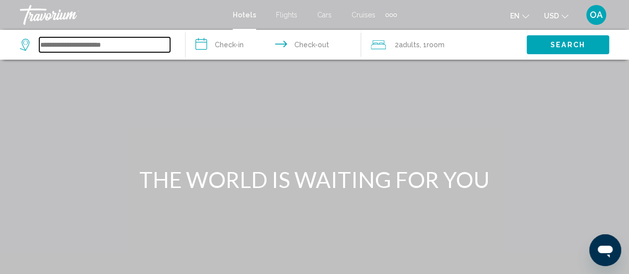
click at [60, 46] on input "Search widget" at bounding box center [104, 44] width 131 height 15
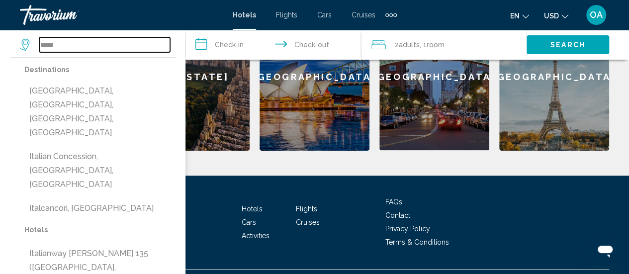
scroll to position [491, 0]
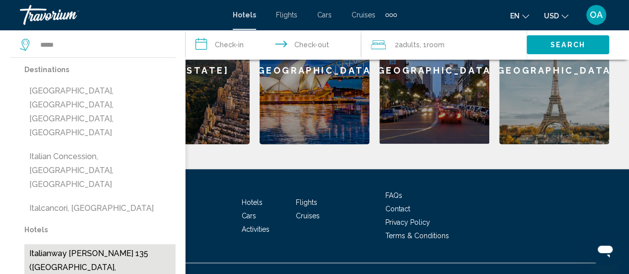
click at [95, 244] on button "Italianway [PERSON_NAME] 135 ([GEOGRAPHIC_DATA], [GEOGRAPHIC_DATA])" at bounding box center [99, 267] width 151 height 47
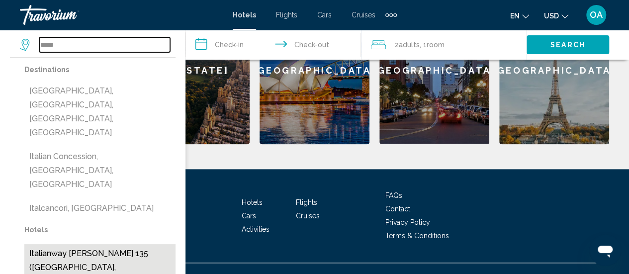
type input "**********"
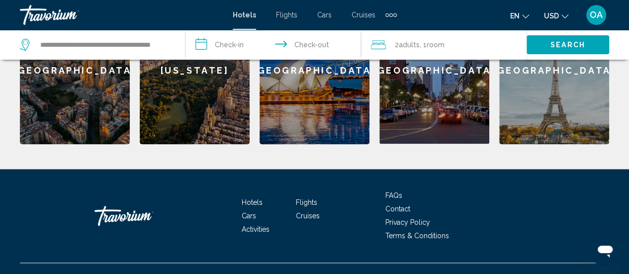
click at [238, 48] on input "**********" at bounding box center [274, 46] width 179 height 33
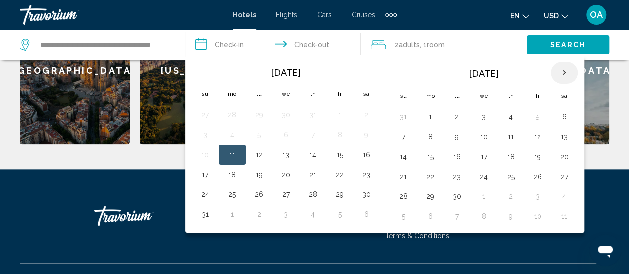
click at [564, 71] on th "Next month" at bounding box center [564, 73] width 27 height 22
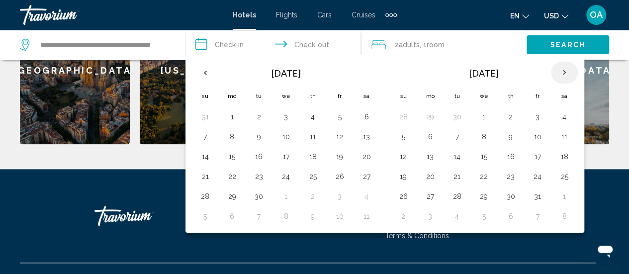
click at [564, 71] on th "Next month" at bounding box center [564, 73] width 27 height 22
click at [529, 154] on button "14" at bounding box center [537, 157] width 16 height 14
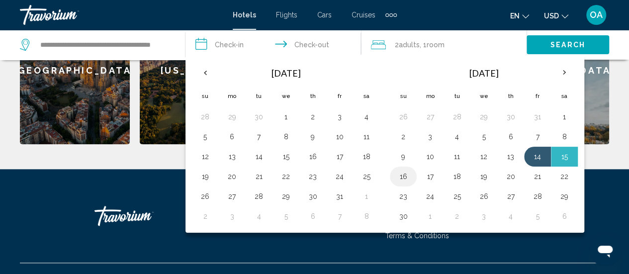
click at [401, 178] on button "16" at bounding box center [403, 177] width 16 height 14
type input "**********"
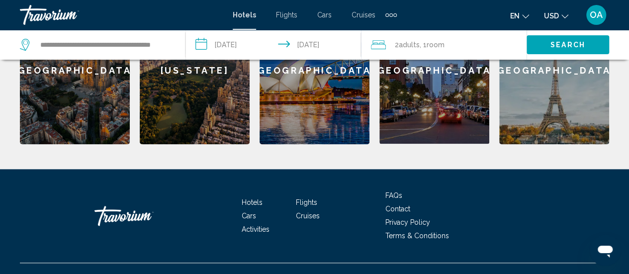
click at [412, 41] on span "Adults" at bounding box center [409, 45] width 21 height 8
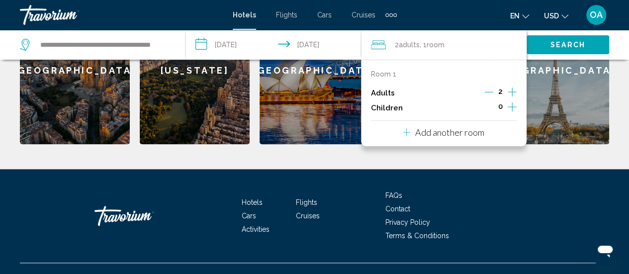
click at [509, 106] on icon "Increment children" at bounding box center [512, 106] width 9 height 9
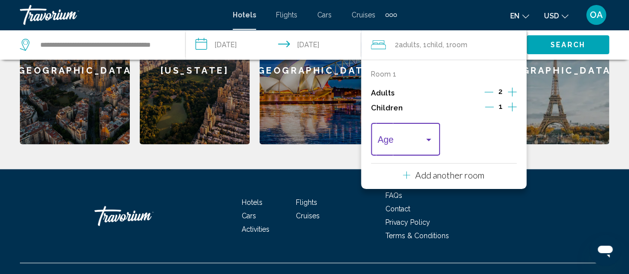
click at [431, 139] on div "Travelers: 2 adults, 1 child" at bounding box center [428, 140] width 9 height 8
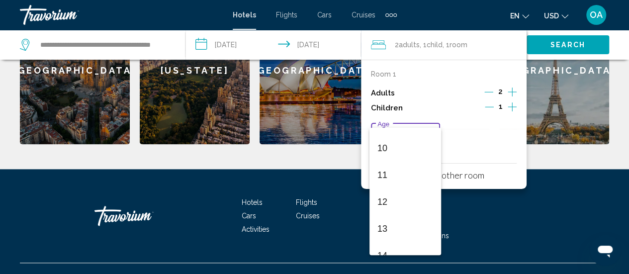
scroll to position [207, 0]
click at [389, 207] on span "10" at bounding box center [405, 202] width 56 height 27
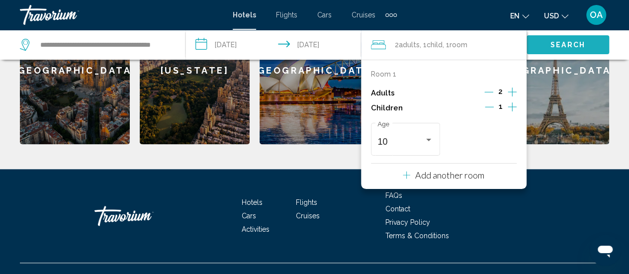
click at [546, 43] on button "Search" at bounding box center [567, 44] width 83 height 18
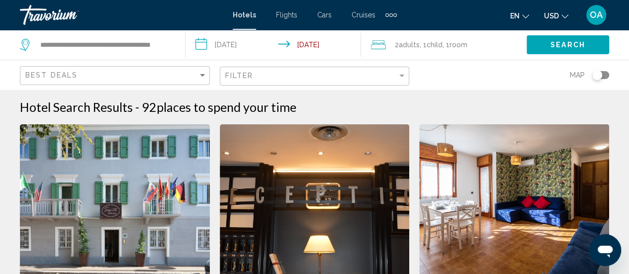
click at [170, 46] on div "**********" at bounding box center [97, 45] width 155 height 30
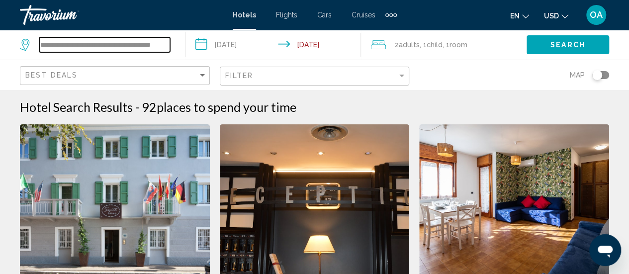
click at [157, 45] on input "**********" at bounding box center [104, 44] width 131 height 15
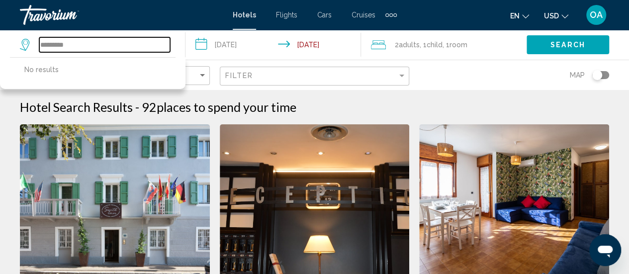
click at [114, 43] on input "*********" at bounding box center [104, 44] width 131 height 15
type input "*"
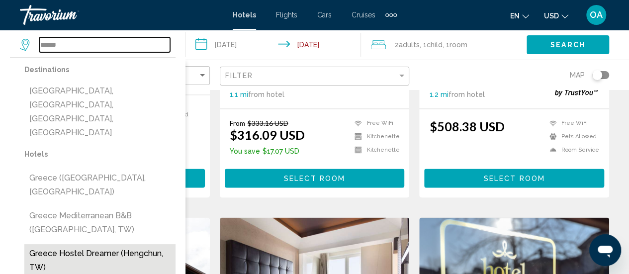
scroll to position [696, 0]
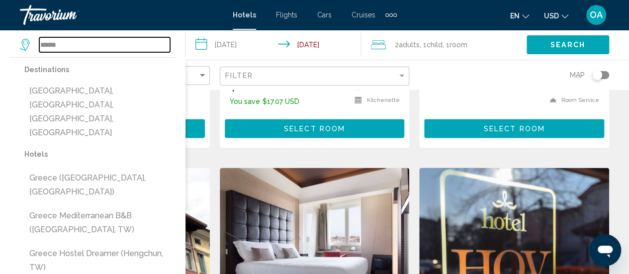
click at [97, 46] on input "******" at bounding box center [104, 44] width 131 height 15
type input "*"
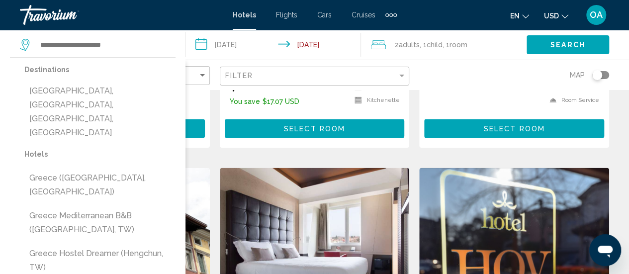
click at [362, 12] on span "Cruises" at bounding box center [363, 15] width 24 height 8
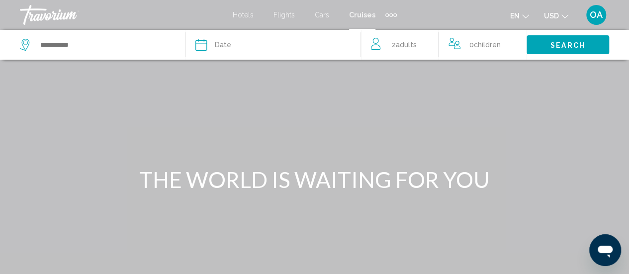
click at [324, 14] on span "Cars" at bounding box center [322, 15] width 14 height 8
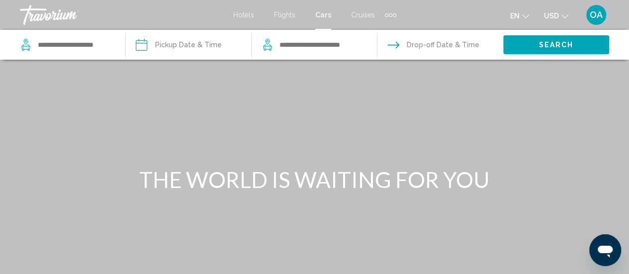
click at [390, 17] on div "Extra navigation items" at bounding box center [390, 14] width 11 height 15
click at [280, 12] on span "Flights" at bounding box center [284, 15] width 21 height 8
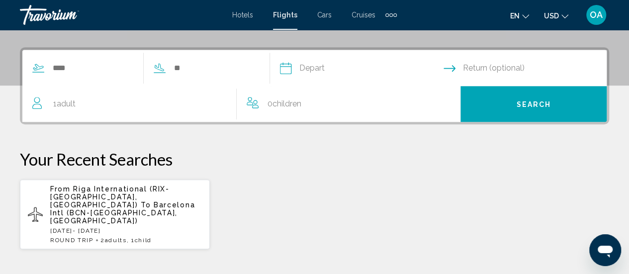
scroll to position [199, 0]
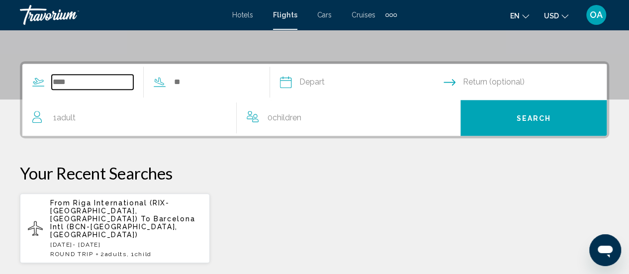
click at [68, 82] on input "Search widget" at bounding box center [93, 82] width 82 height 15
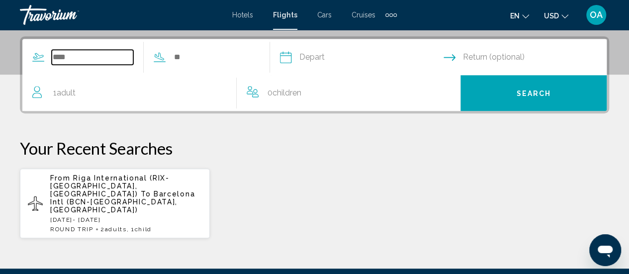
scroll to position [228, 0]
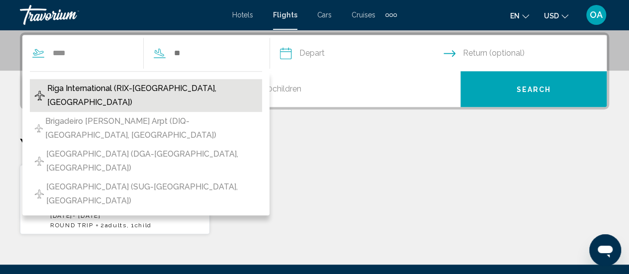
click at [126, 87] on span "Riga International (RIX-[GEOGRAPHIC_DATA], [GEOGRAPHIC_DATA])" at bounding box center [152, 96] width 210 height 28
type input "**********"
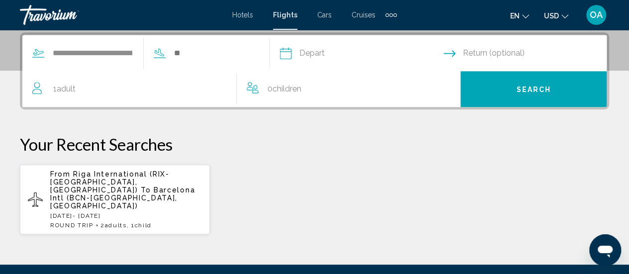
click at [80, 86] on div "1 Adult Adults" at bounding box center [134, 89] width 204 height 14
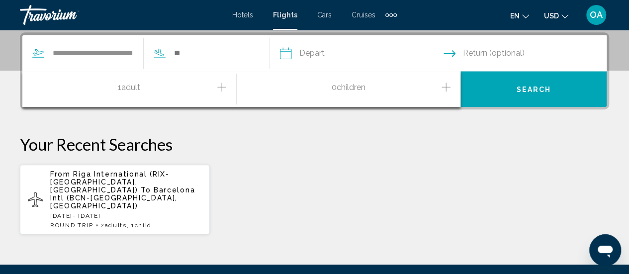
click at [223, 87] on icon "Increment adults" at bounding box center [221, 87] width 9 height 12
click at [443, 84] on icon "Increment children" at bounding box center [445, 87] width 9 height 12
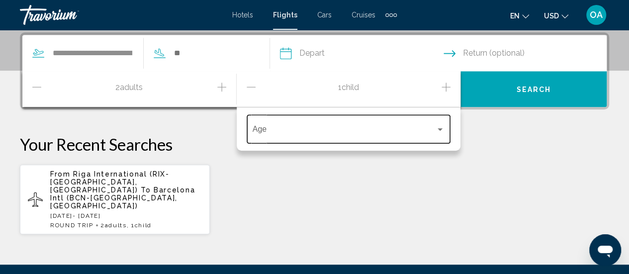
click at [305, 136] on div "Age" at bounding box center [349, 127] width 192 height 31
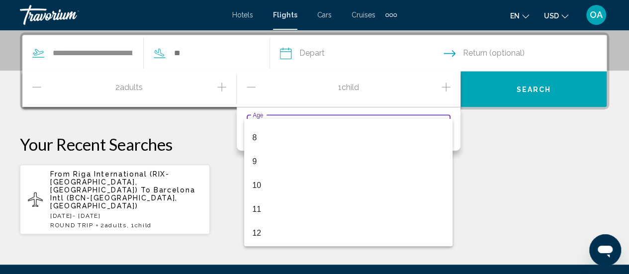
scroll to position [199, 0]
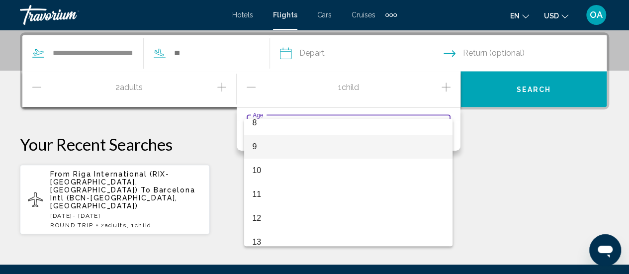
click at [258, 145] on span "9" at bounding box center [348, 147] width 192 height 24
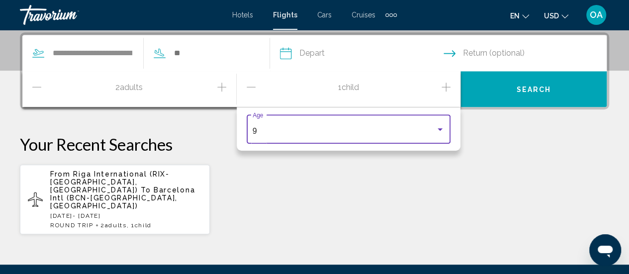
click at [363, 48] on input "Depart date" at bounding box center [361, 54] width 168 height 39
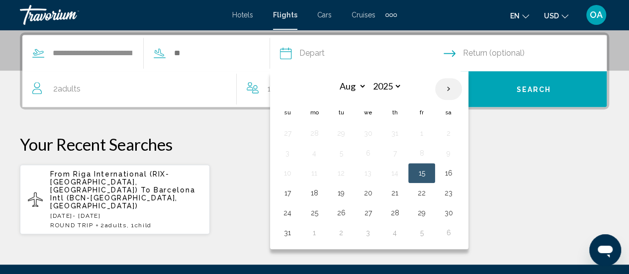
click at [462, 87] on th "Next month" at bounding box center [448, 89] width 27 height 22
select select "*"
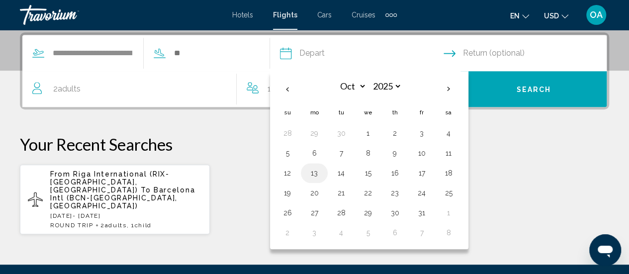
click at [322, 172] on button "13" at bounding box center [314, 173] width 16 height 14
type input "**********"
select select "*"
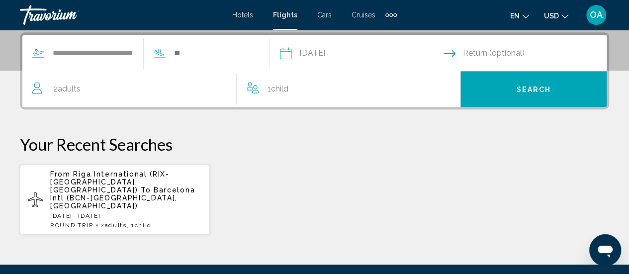
click at [519, 51] on input "Return date" at bounding box center [527, 54] width 168 height 39
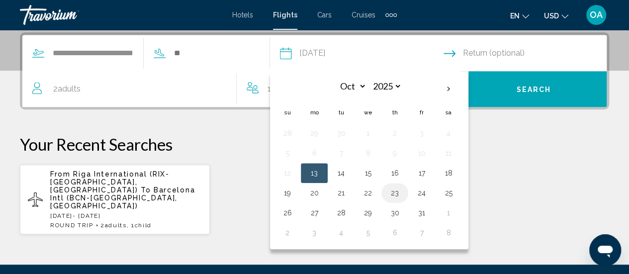
click at [403, 191] on button "23" at bounding box center [395, 193] width 16 height 14
type input "**********"
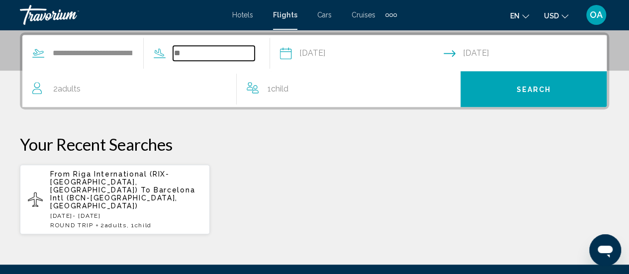
click at [195, 50] on input "Search widget" at bounding box center [214, 53] width 82 height 15
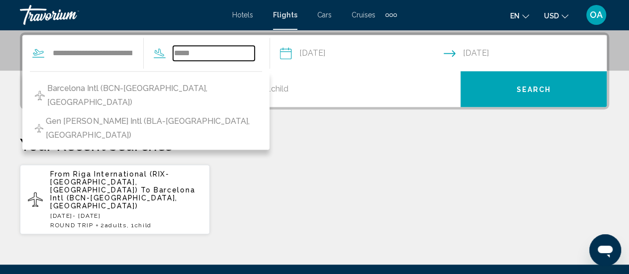
scroll to position [128, 0]
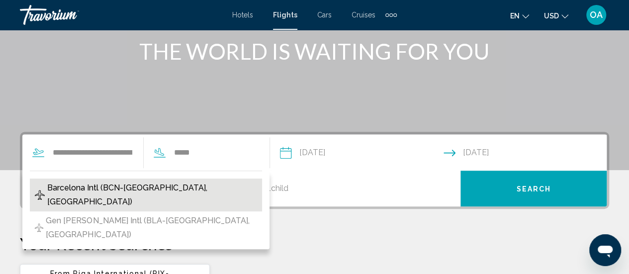
click at [132, 187] on span "Barcelona Intl (BCN-[GEOGRAPHIC_DATA], [GEOGRAPHIC_DATA])" at bounding box center [152, 195] width 210 height 28
type input "**********"
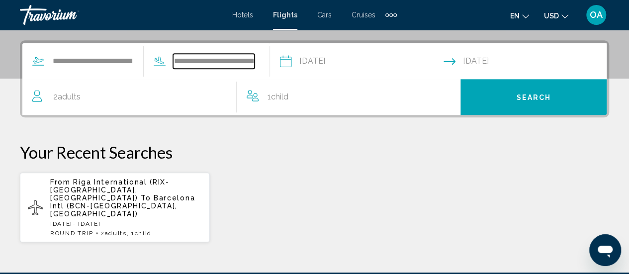
scroll to position [228, 0]
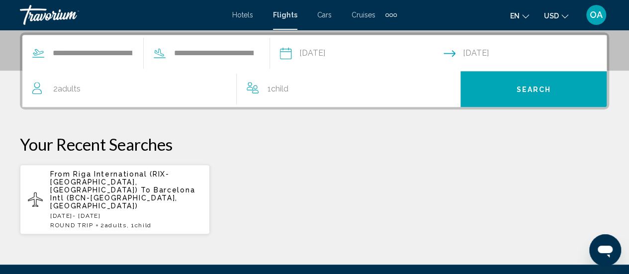
click at [557, 93] on button "Search" at bounding box center [533, 89] width 146 height 36
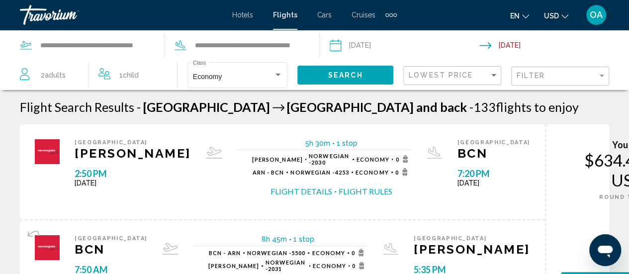
click at [339, 186] on button "Flight Rules" at bounding box center [366, 191] width 54 height 11
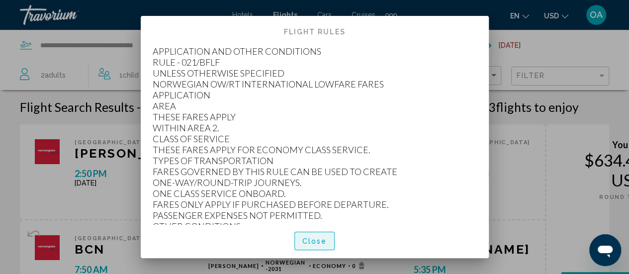
click at [303, 243] on span "Close" at bounding box center [314, 241] width 25 height 8
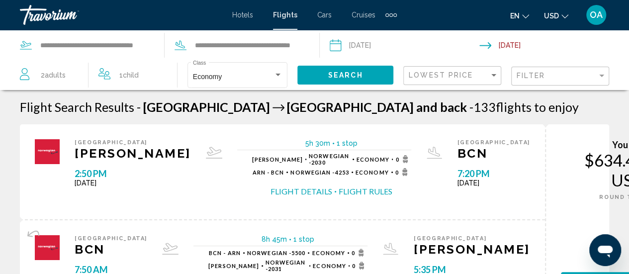
click at [49, 155] on img "Main content" at bounding box center [47, 151] width 25 height 25
click at [561, 165] on div "$634.40 USD" at bounding box center [603, 170] width 84 height 40
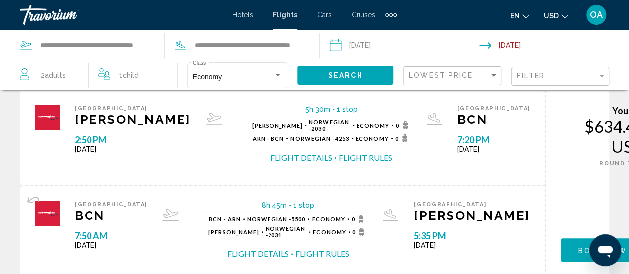
scroll to position [50, 0]
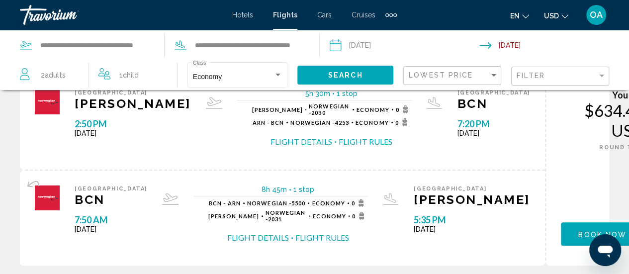
click at [578, 230] on span "Book now" at bounding box center [602, 234] width 48 height 8
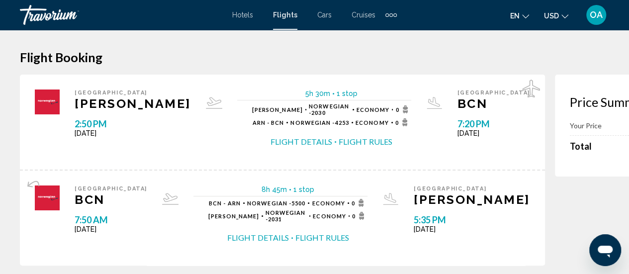
click at [247, 15] on span "Hotels" at bounding box center [242, 15] width 21 height 8
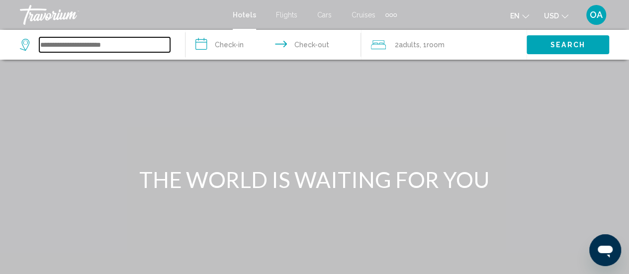
click at [131, 47] on input "Search widget" at bounding box center [104, 44] width 131 height 15
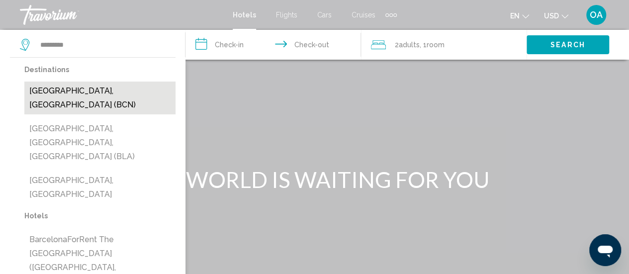
click at [59, 93] on button "[GEOGRAPHIC_DATA], [GEOGRAPHIC_DATA] (BCN)" at bounding box center [99, 98] width 151 height 33
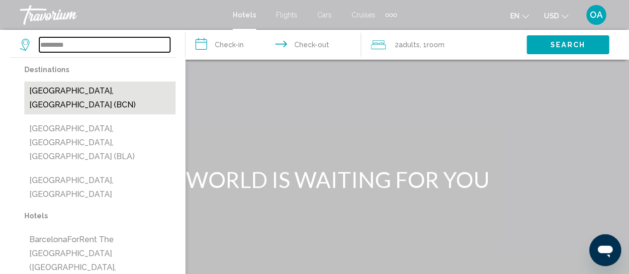
type input "**********"
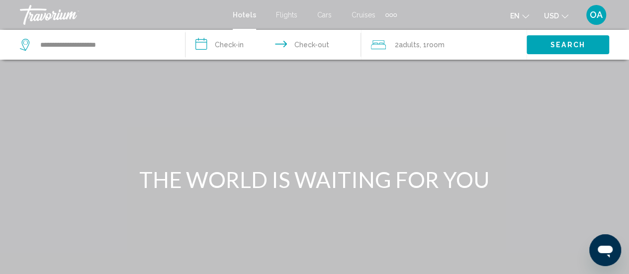
click at [242, 44] on input "**********" at bounding box center [274, 46] width 179 height 33
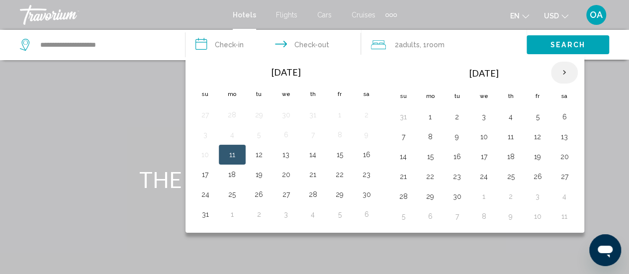
click at [559, 73] on th "Next month" at bounding box center [564, 73] width 27 height 22
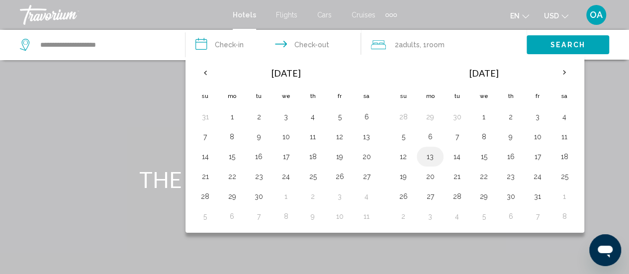
click at [426, 157] on button "13" at bounding box center [430, 157] width 16 height 14
click at [480, 155] on button "15" at bounding box center [484, 157] width 16 height 14
type input "**********"
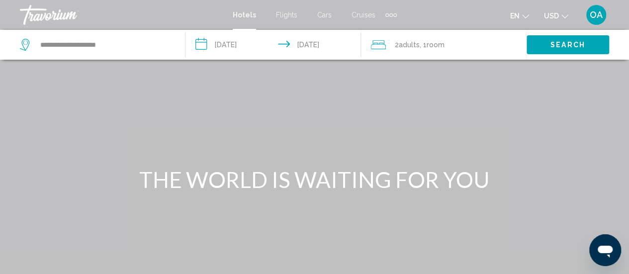
click at [414, 43] on span "Adults" at bounding box center [409, 45] width 21 height 8
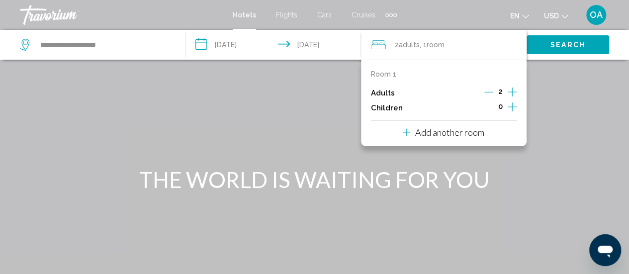
click at [514, 107] on icon "Increment children" at bounding box center [512, 107] width 9 height 12
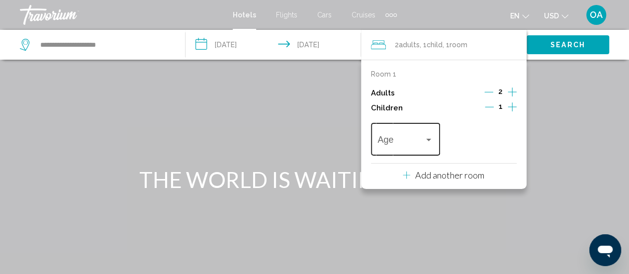
click at [427, 135] on div "Age" at bounding box center [405, 137] width 56 height 35
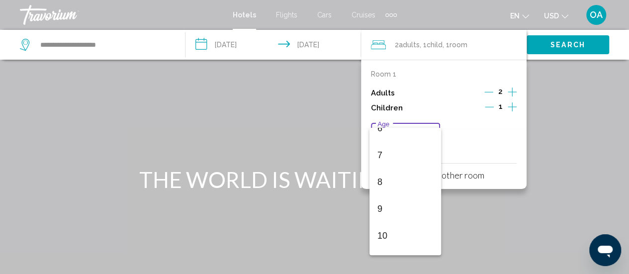
scroll to position [199, 0]
click at [399, 184] on span "9" at bounding box center [405, 184] width 56 height 27
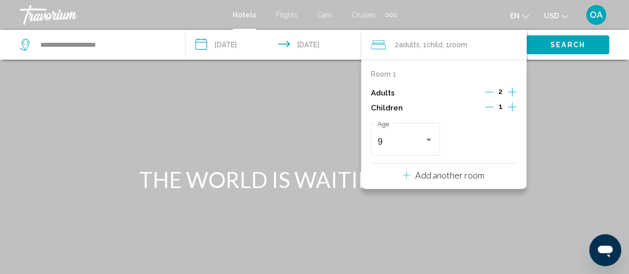
click at [557, 42] on span "Search" at bounding box center [567, 45] width 35 height 8
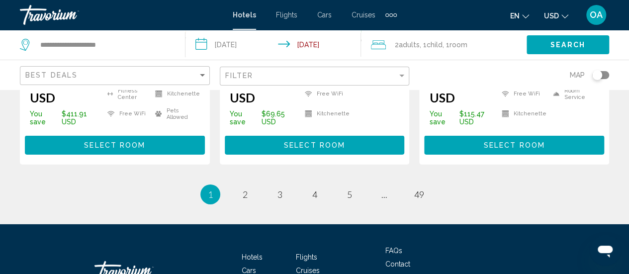
scroll to position [1554, 0]
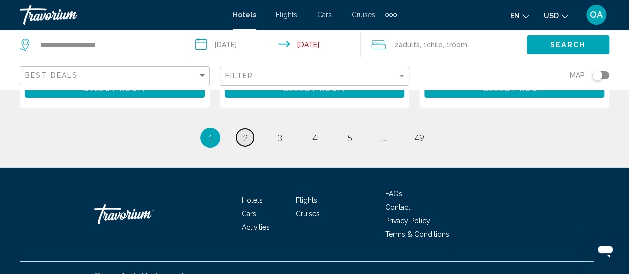
click at [244, 132] on span "2" at bounding box center [245, 137] width 5 height 11
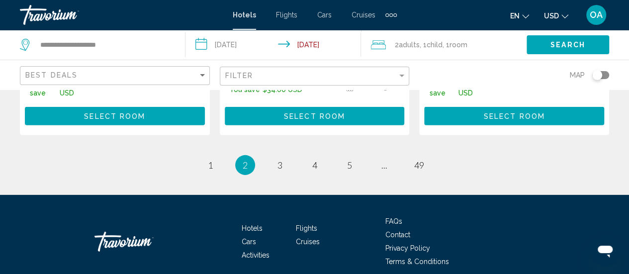
scroll to position [1420, 0]
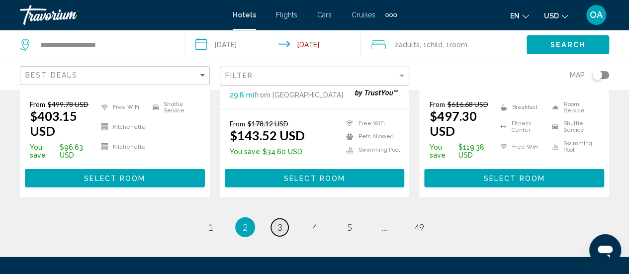
click at [278, 222] on span "3" at bounding box center [279, 227] width 5 height 11
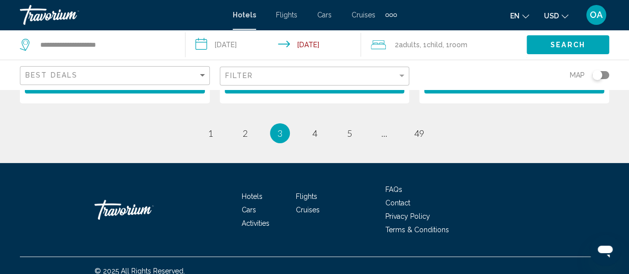
scroll to position [1560, 0]
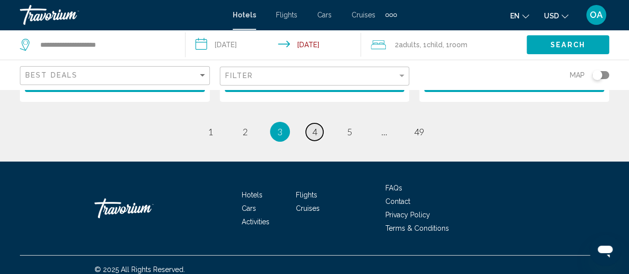
click at [316, 126] on span "4" at bounding box center [314, 131] width 5 height 11
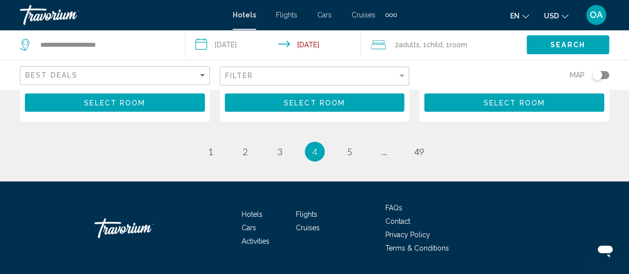
scroll to position [1538, 0]
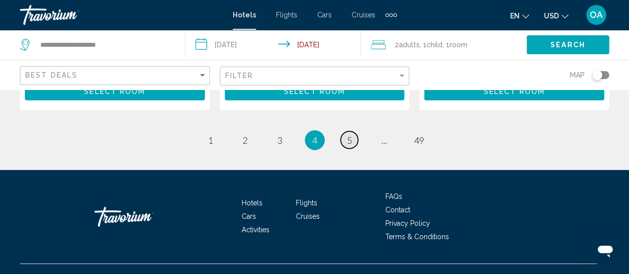
click at [350, 135] on span "5" at bounding box center [349, 140] width 5 height 11
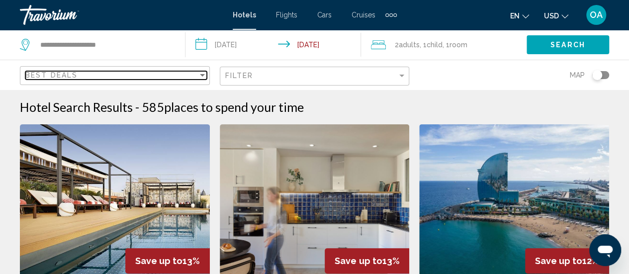
click at [204, 72] on div "Sort by" at bounding box center [202, 75] width 9 height 8
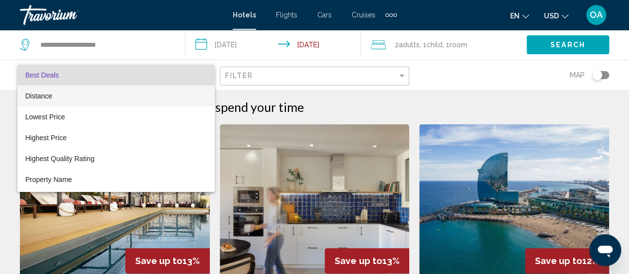
click at [48, 97] on span "Distance" at bounding box center [38, 96] width 27 height 8
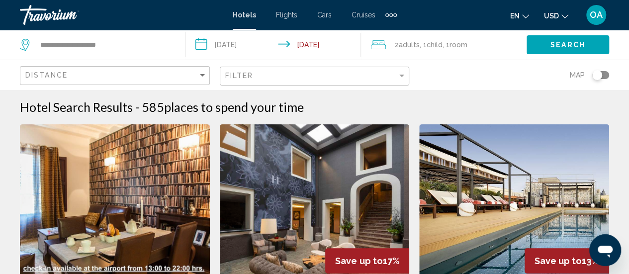
click at [404, 71] on div "Filter" at bounding box center [315, 76] width 181 height 18
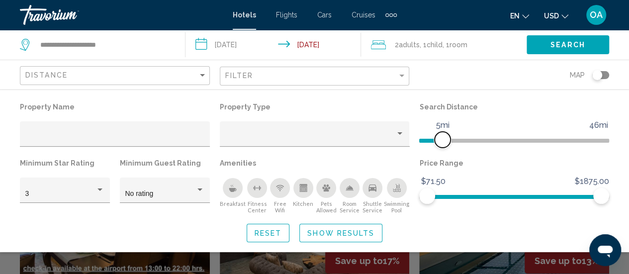
drag, startPoint x: 539, startPoint y: 139, endPoint x: 441, endPoint y: 151, distance: 98.1
click at [441, 151] on div "Search Distance 1mi 46mi 5mi" at bounding box center [514, 128] width 200 height 56
click at [265, 231] on span "Reset" at bounding box center [268, 233] width 27 height 8
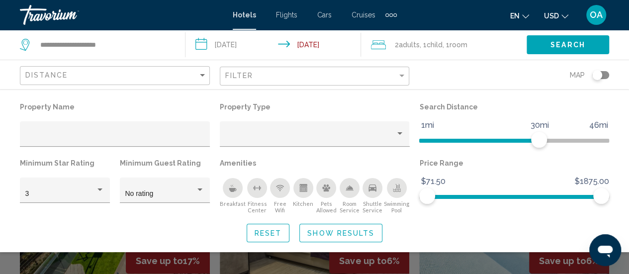
click at [268, 234] on span "Reset" at bounding box center [268, 233] width 27 height 8
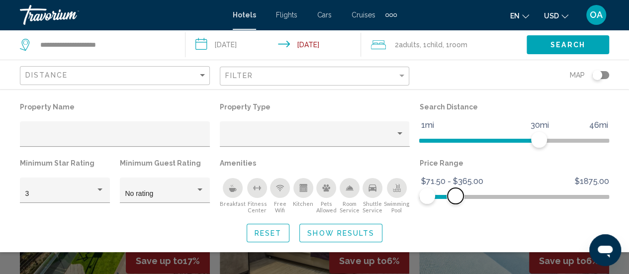
drag, startPoint x: 601, startPoint y: 196, endPoint x: 455, endPoint y: 202, distance: 145.8
click at [455, 202] on span "Hotel Filters" at bounding box center [455, 196] width 16 height 16
click at [312, 232] on span "Show Results" at bounding box center [340, 233] width 67 height 8
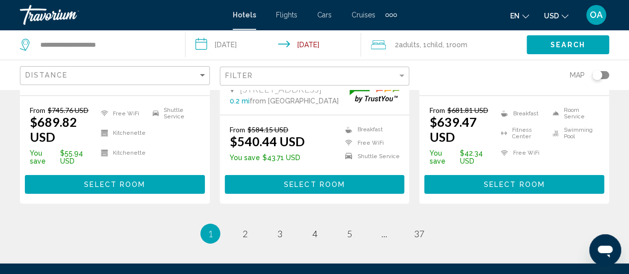
scroll to position [1442, 0]
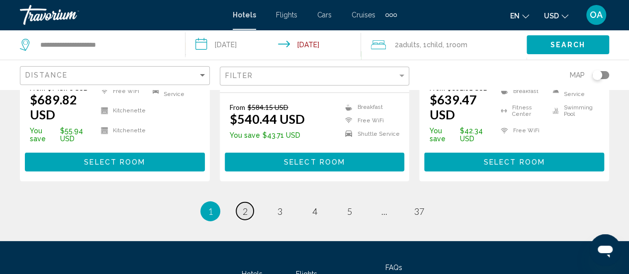
click at [244, 206] on span "2" at bounding box center [245, 211] width 5 height 11
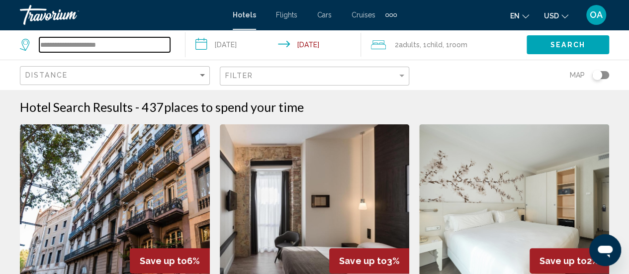
click at [132, 46] on input "**********" at bounding box center [104, 44] width 131 height 15
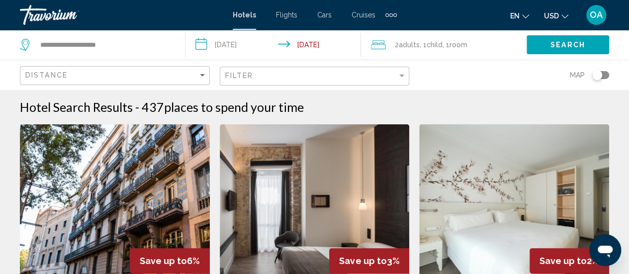
click at [24, 42] on icon "Search widget" at bounding box center [26, 45] width 12 height 12
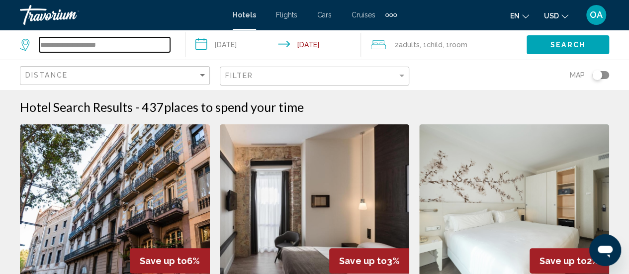
click at [137, 41] on input "**********" at bounding box center [104, 44] width 131 height 15
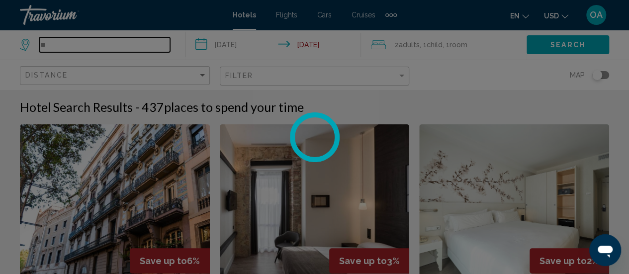
type input "*"
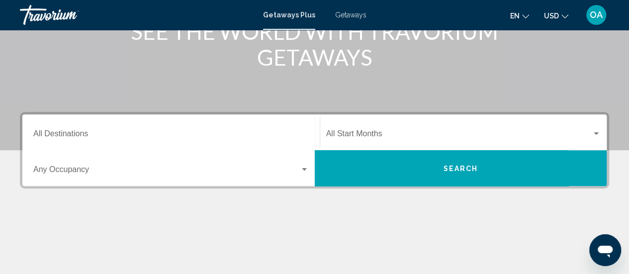
scroll to position [149, 0]
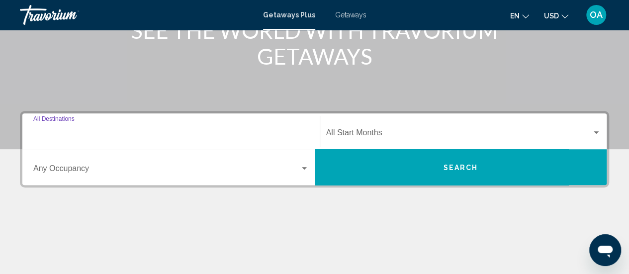
click at [132, 130] on input "Destination All Destinations" at bounding box center [170, 134] width 275 height 9
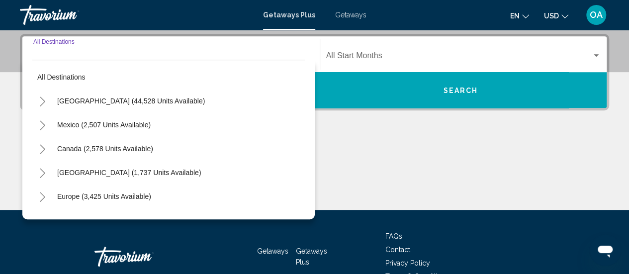
scroll to position [228, 0]
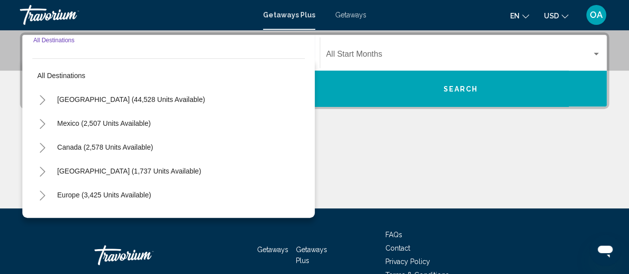
click at [109, 46] on div "Destination All Destinations" at bounding box center [170, 52] width 275 height 31
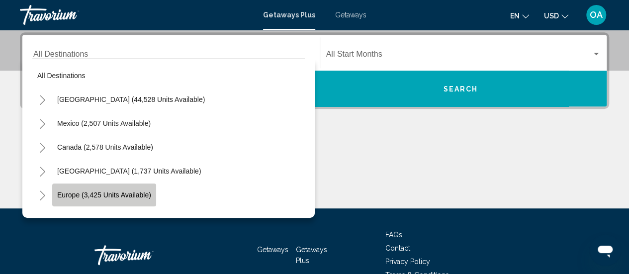
click at [120, 191] on span "Europe (3,425 units available)" at bounding box center [104, 195] width 94 height 8
type input "**********"
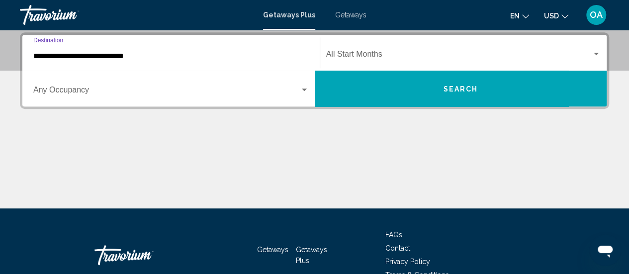
click at [307, 86] on div "Search widget" at bounding box center [304, 90] width 9 height 8
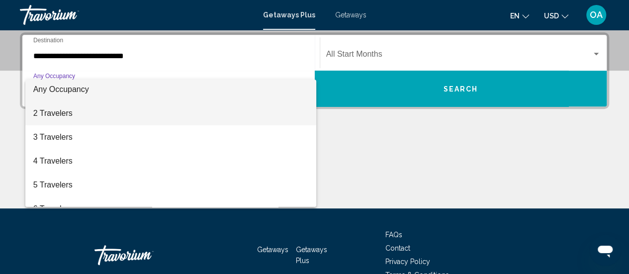
scroll to position [0, 0]
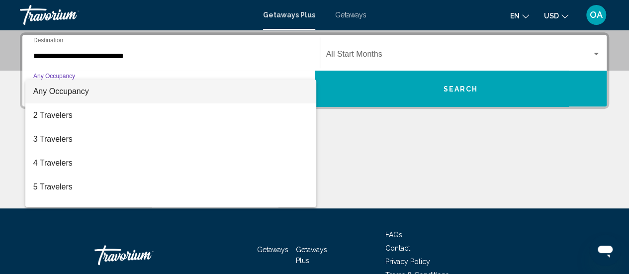
click at [350, 13] on div at bounding box center [314, 137] width 629 height 274
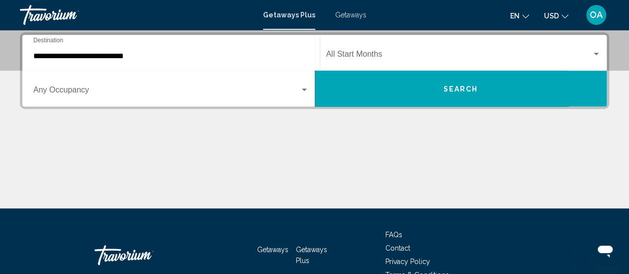
click at [350, 13] on span "Getaways" at bounding box center [350, 15] width 31 height 8
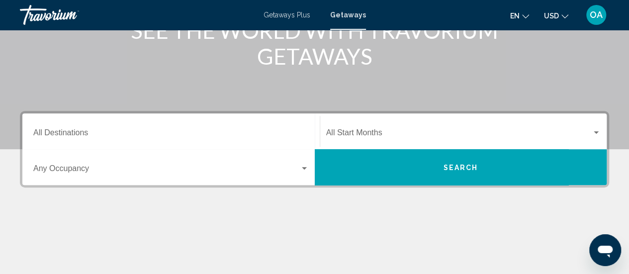
scroll to position [199, 0]
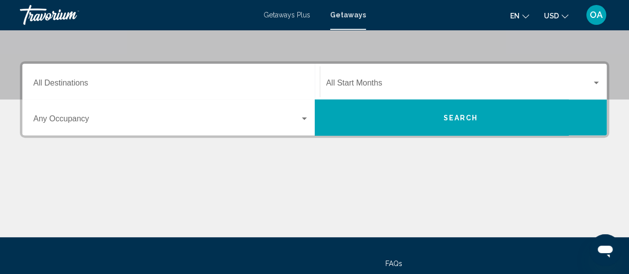
click at [161, 81] on input "Destination All Destinations" at bounding box center [170, 85] width 275 height 9
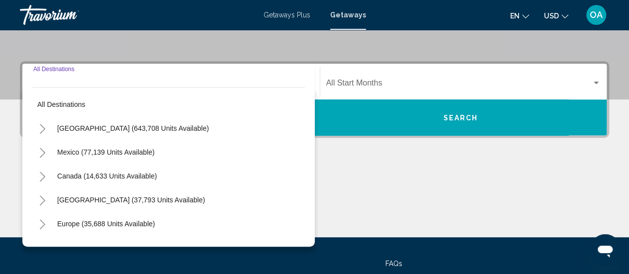
scroll to position [228, 0]
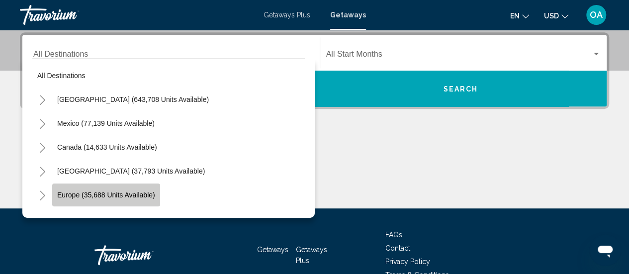
click at [131, 196] on span "Europe (35,688 units available)" at bounding box center [106, 195] width 98 height 8
type input "**********"
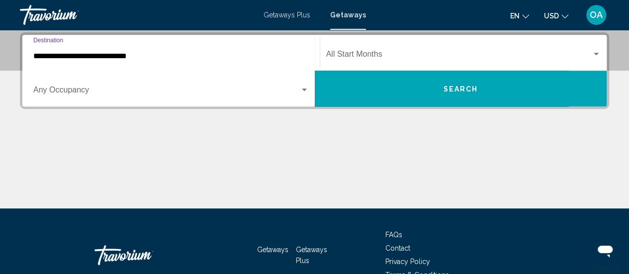
click at [593, 53] on div "Search widget" at bounding box center [596, 54] width 9 height 8
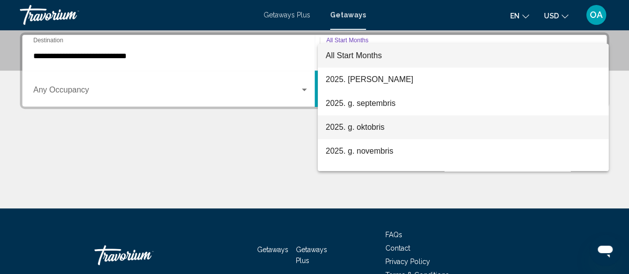
click at [374, 128] on span "2025. g. oktobris" at bounding box center [463, 127] width 275 height 24
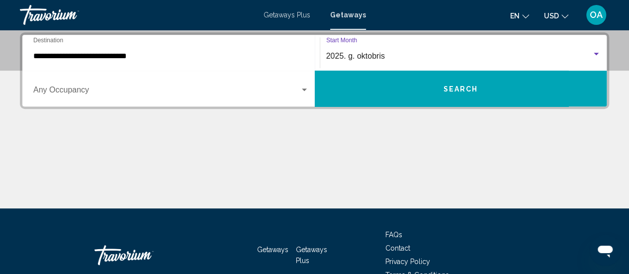
click at [395, 92] on button "Search" at bounding box center [461, 89] width 292 height 36
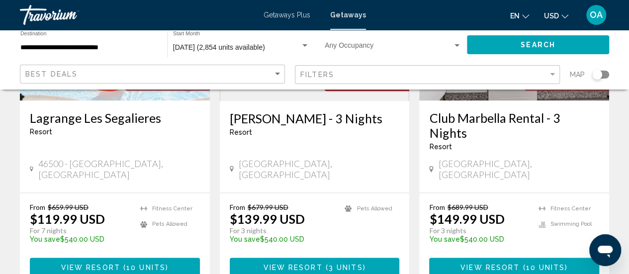
scroll to position [597, 0]
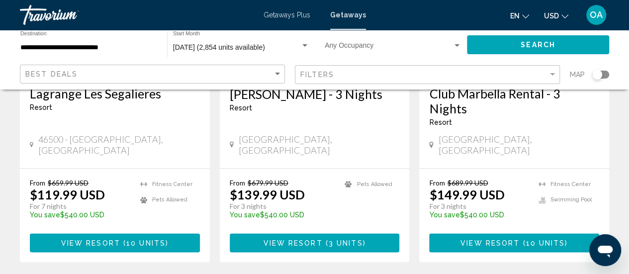
click at [495, 239] on span "View Resort" at bounding box center [489, 243] width 59 height 8
